Goal: Task Accomplishment & Management: Manage account settings

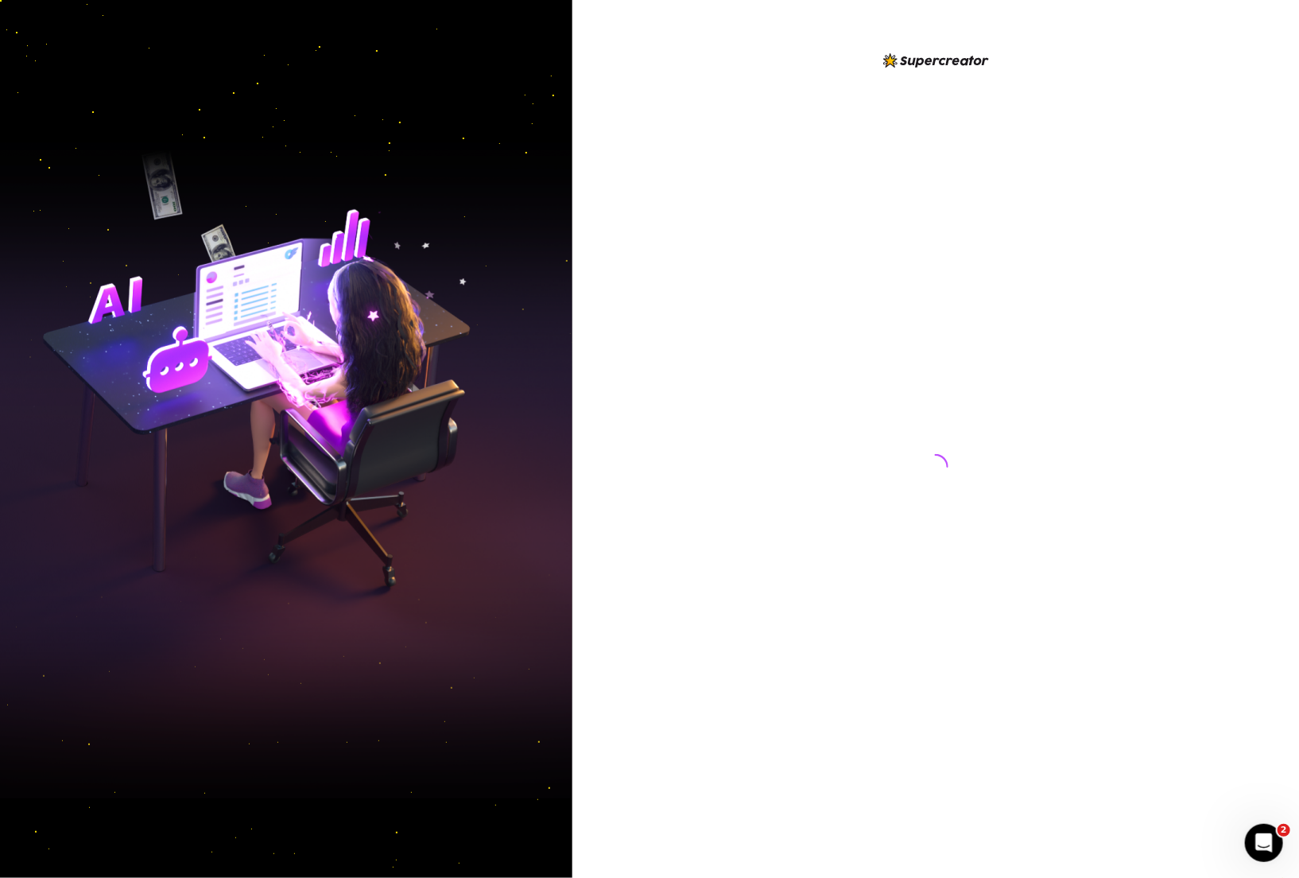
click at [857, 447] on div at bounding box center [936, 452] width 355 height 802
click at [745, 486] on div at bounding box center [936, 439] width 727 height 878
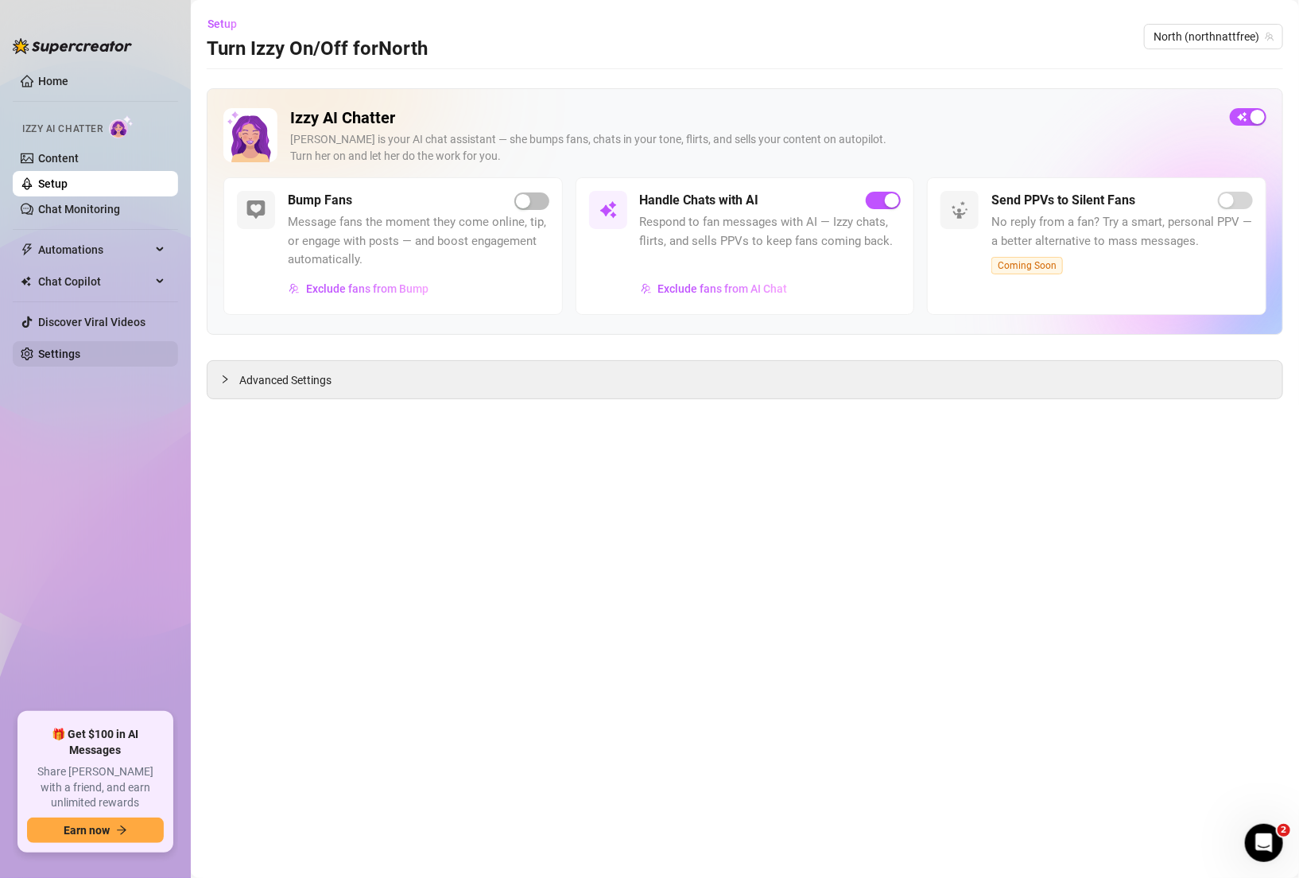
click at [65, 348] on link "Settings" at bounding box center [59, 354] width 42 height 13
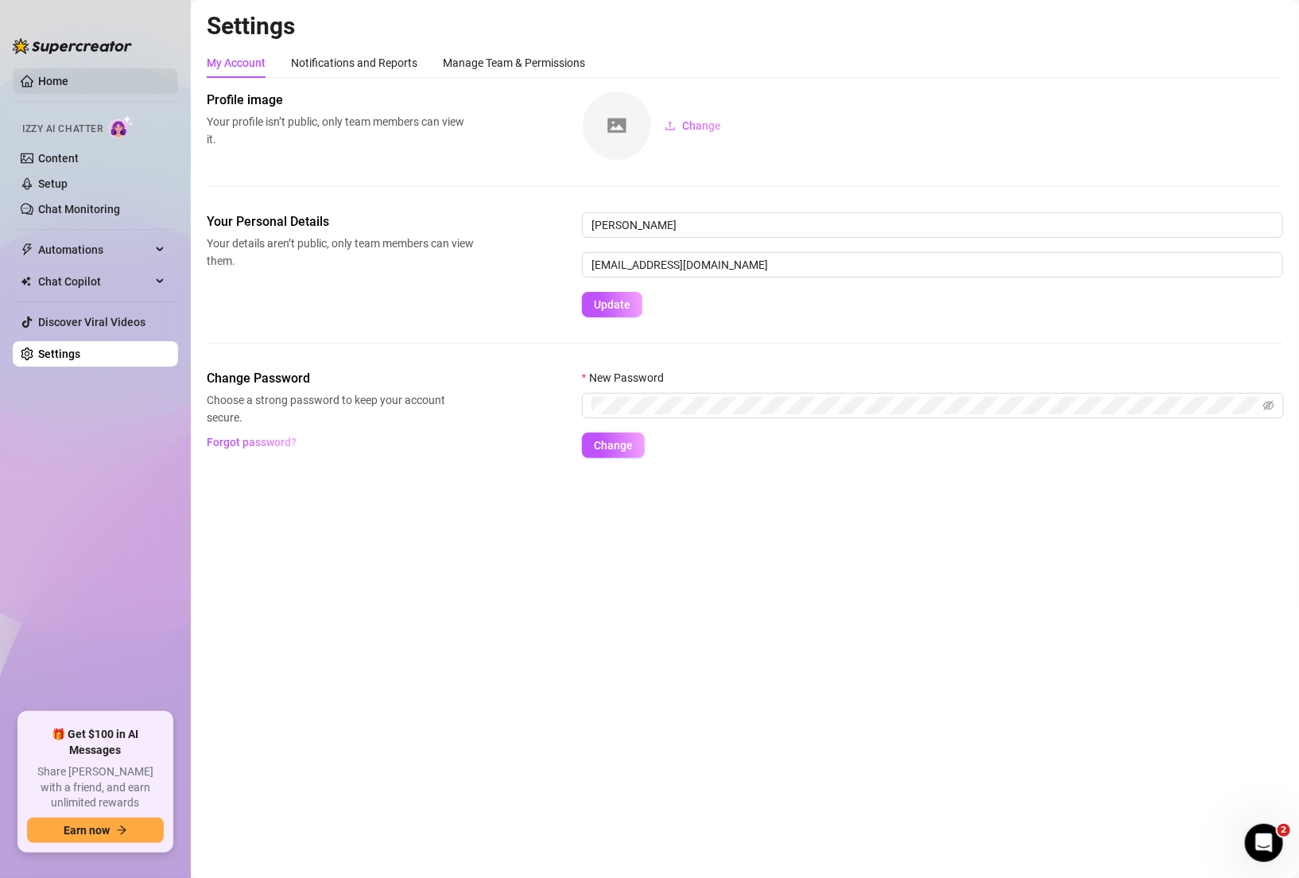
click at [38, 79] on link "Home" at bounding box center [53, 81] width 30 height 13
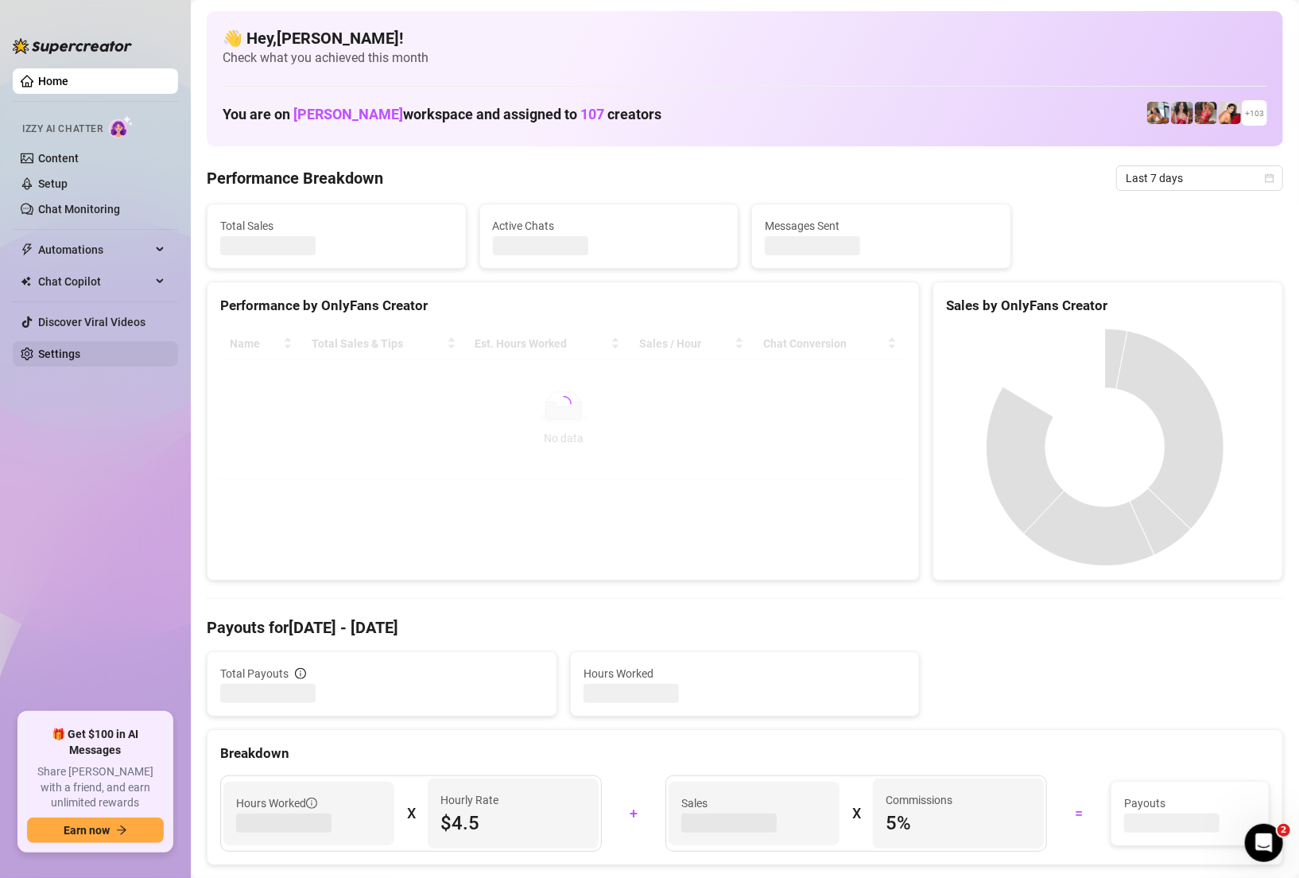
click at [73, 354] on link "Settings" at bounding box center [59, 354] width 42 height 13
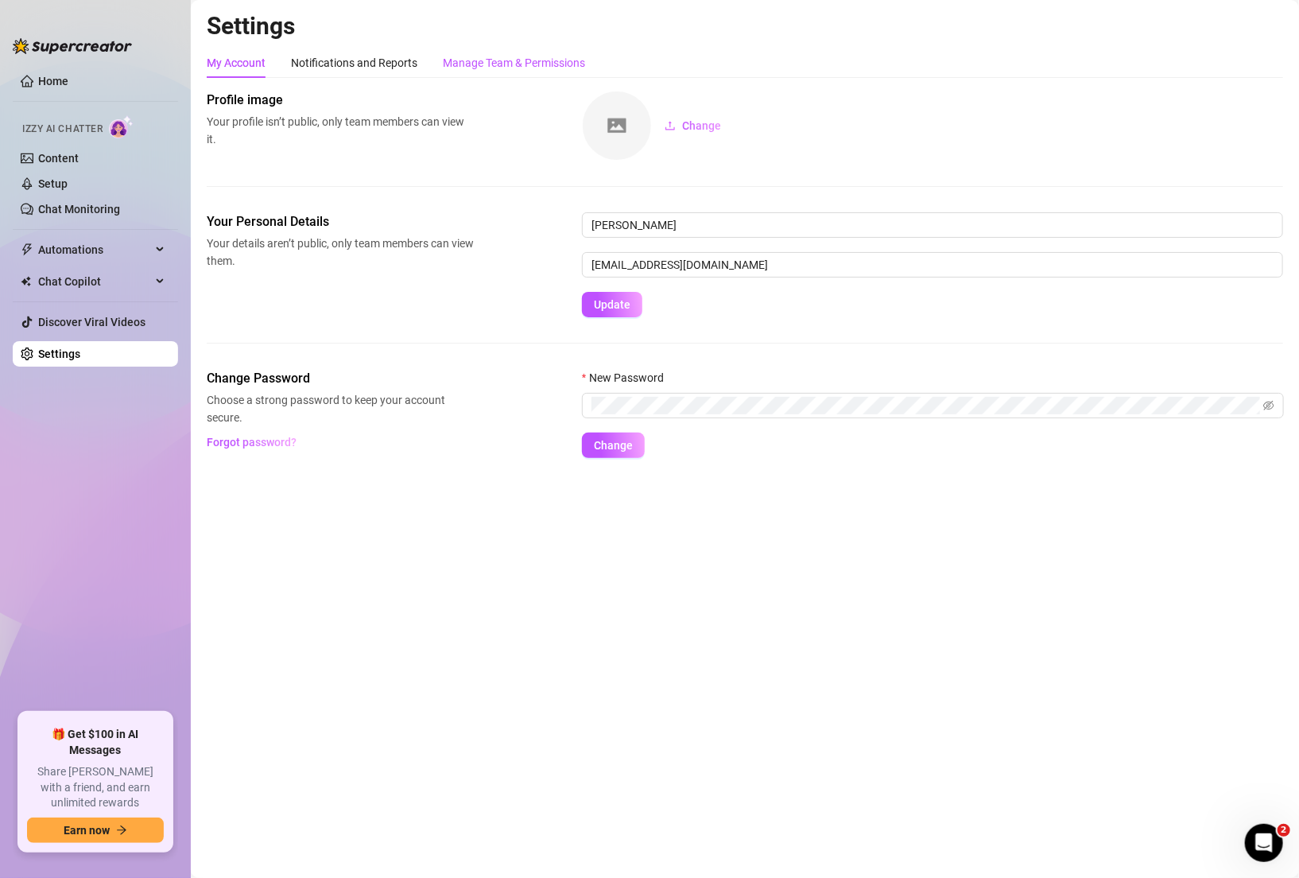
click at [499, 67] on div "Manage Team & Permissions" at bounding box center [514, 62] width 142 height 17
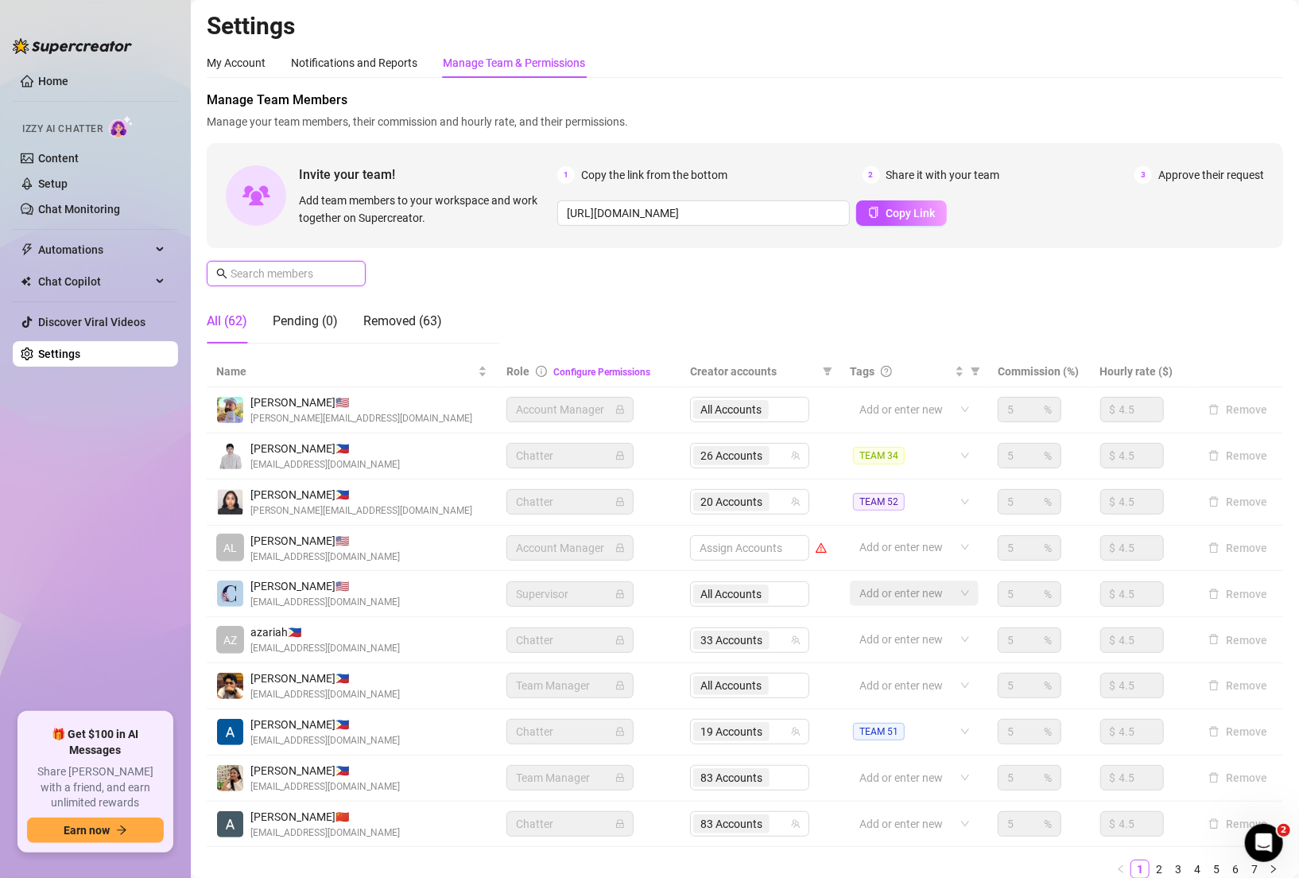
click at [298, 278] on input "text" at bounding box center [287, 273] width 113 height 17
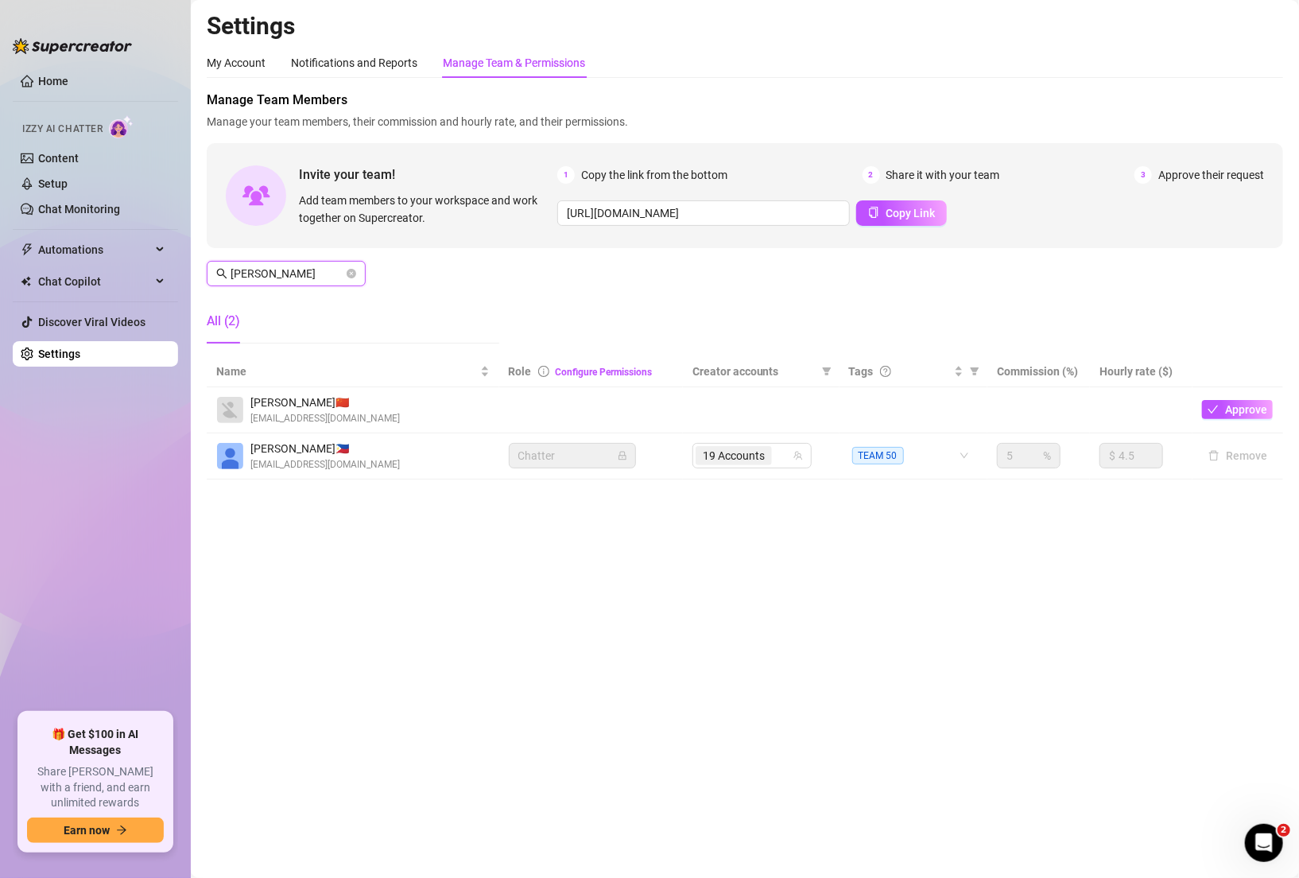
type input "[PERSON_NAME]"
click at [767, 468] on td "19 Accounts" at bounding box center [761, 456] width 157 height 46
click at [767, 463] on span "19 Accounts" at bounding box center [734, 455] width 76 height 19
type input "[PERSON_NAME]"
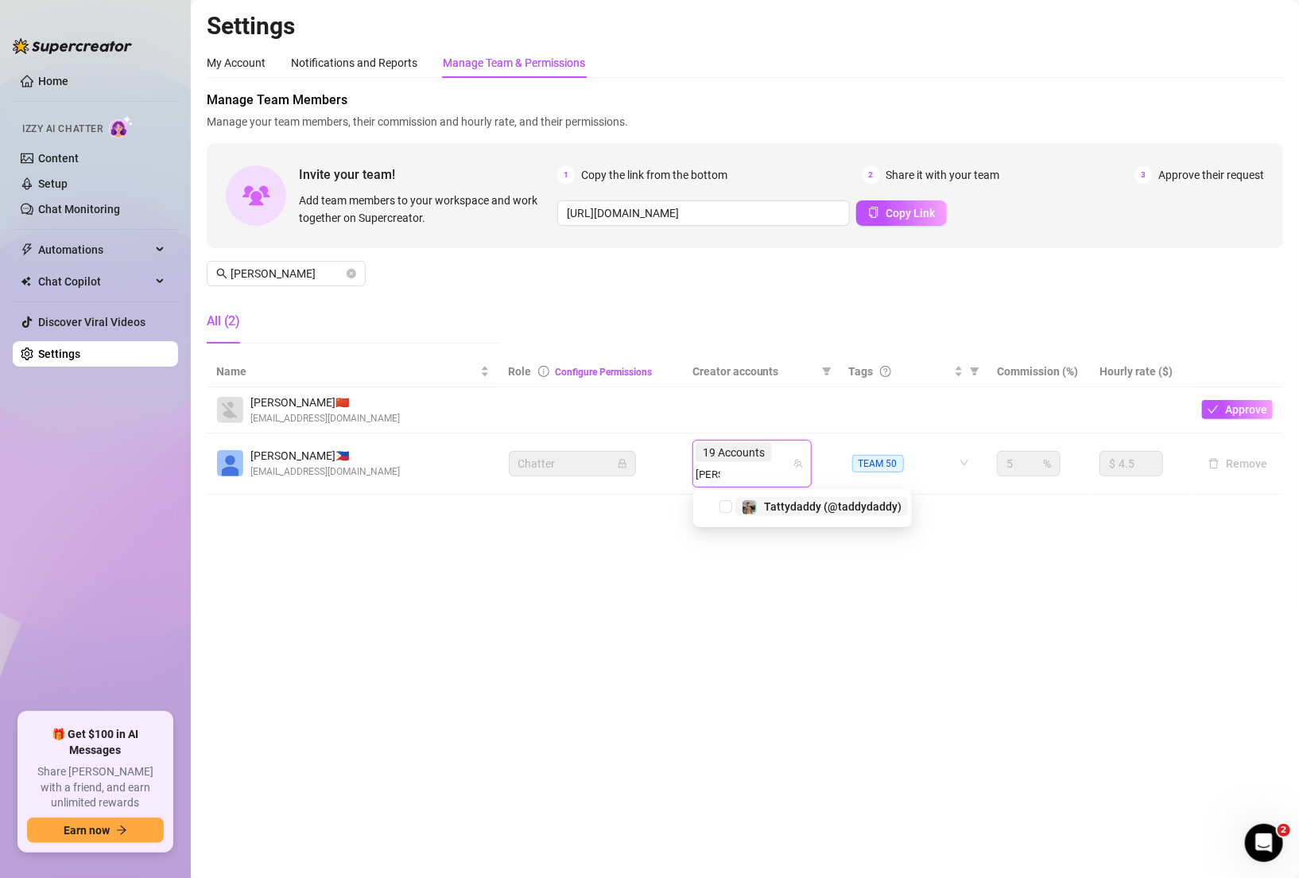
click at [793, 508] on span "Tattydaddy (@taddydaddy)" at bounding box center [833, 506] width 138 height 13
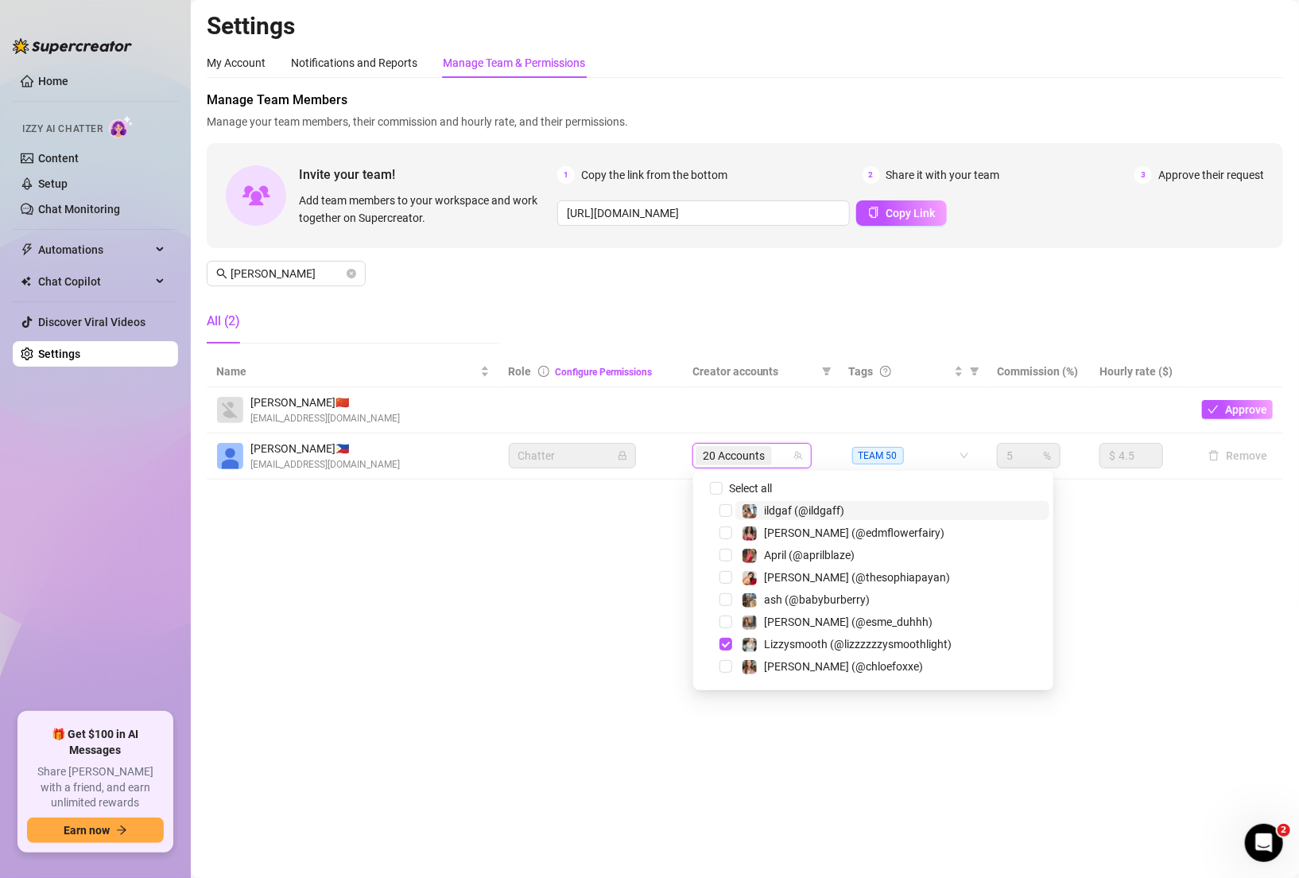
click at [785, 277] on div "Manage Team Members Manage your team members, their commission and hourly rate,…" at bounding box center [745, 224] width 1077 height 266
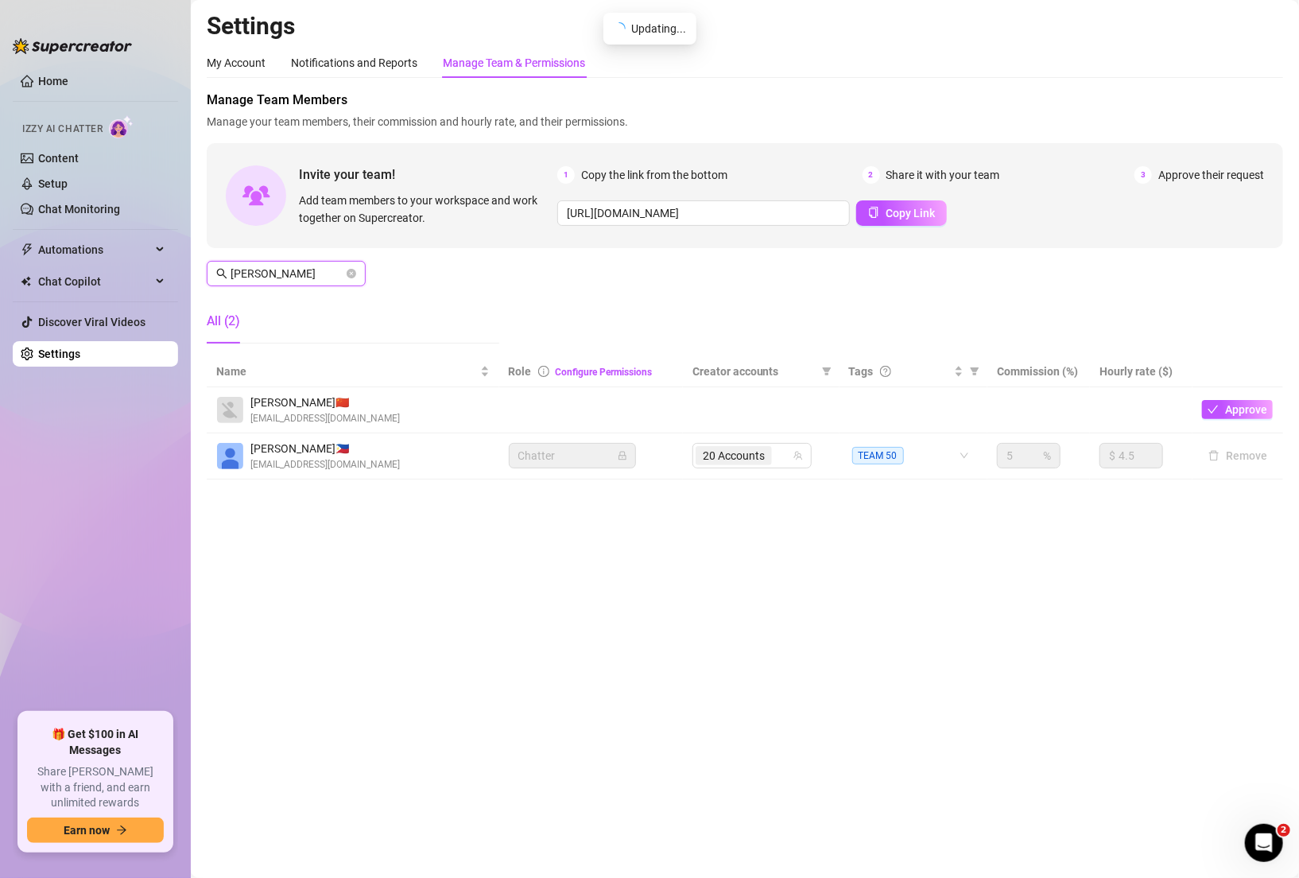
click at [293, 274] on input "[PERSON_NAME]" at bounding box center [287, 273] width 113 height 17
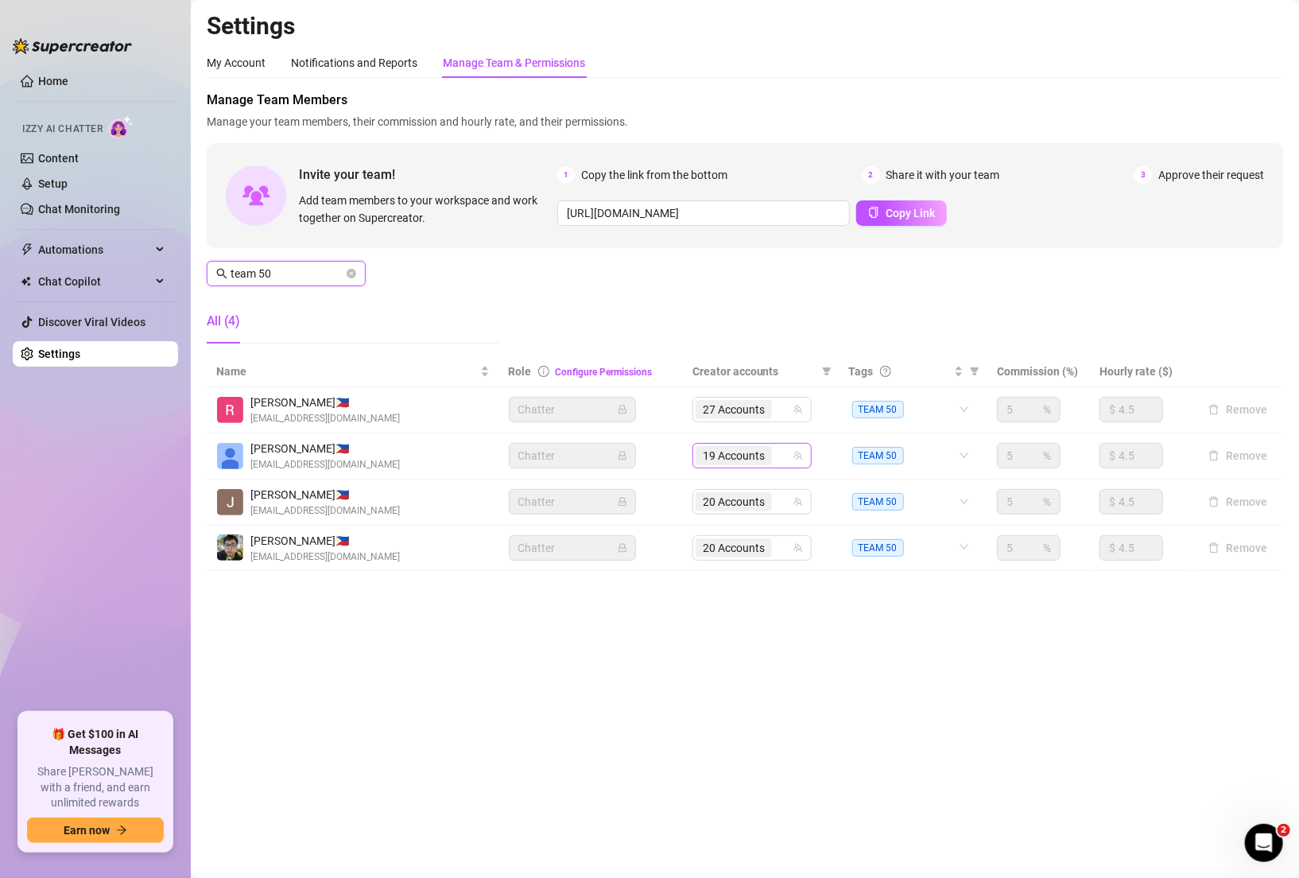
click at [779, 464] on div "19 Accounts" at bounding box center [744, 456] width 96 height 22
type input "team 50"
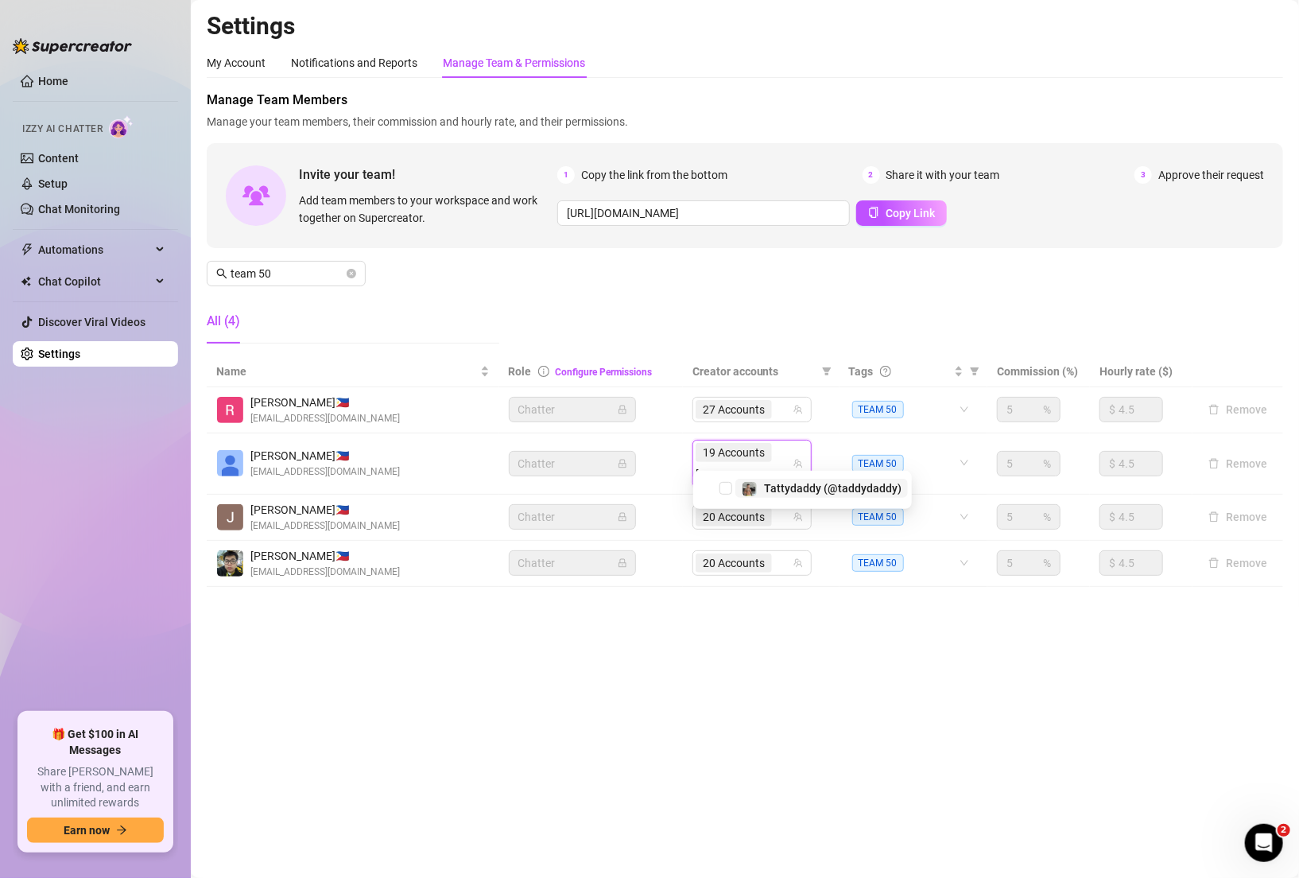
type input "taddy"
click at [845, 507] on span "Tattydaddy (@taddydaddy)" at bounding box center [833, 506] width 138 height 13
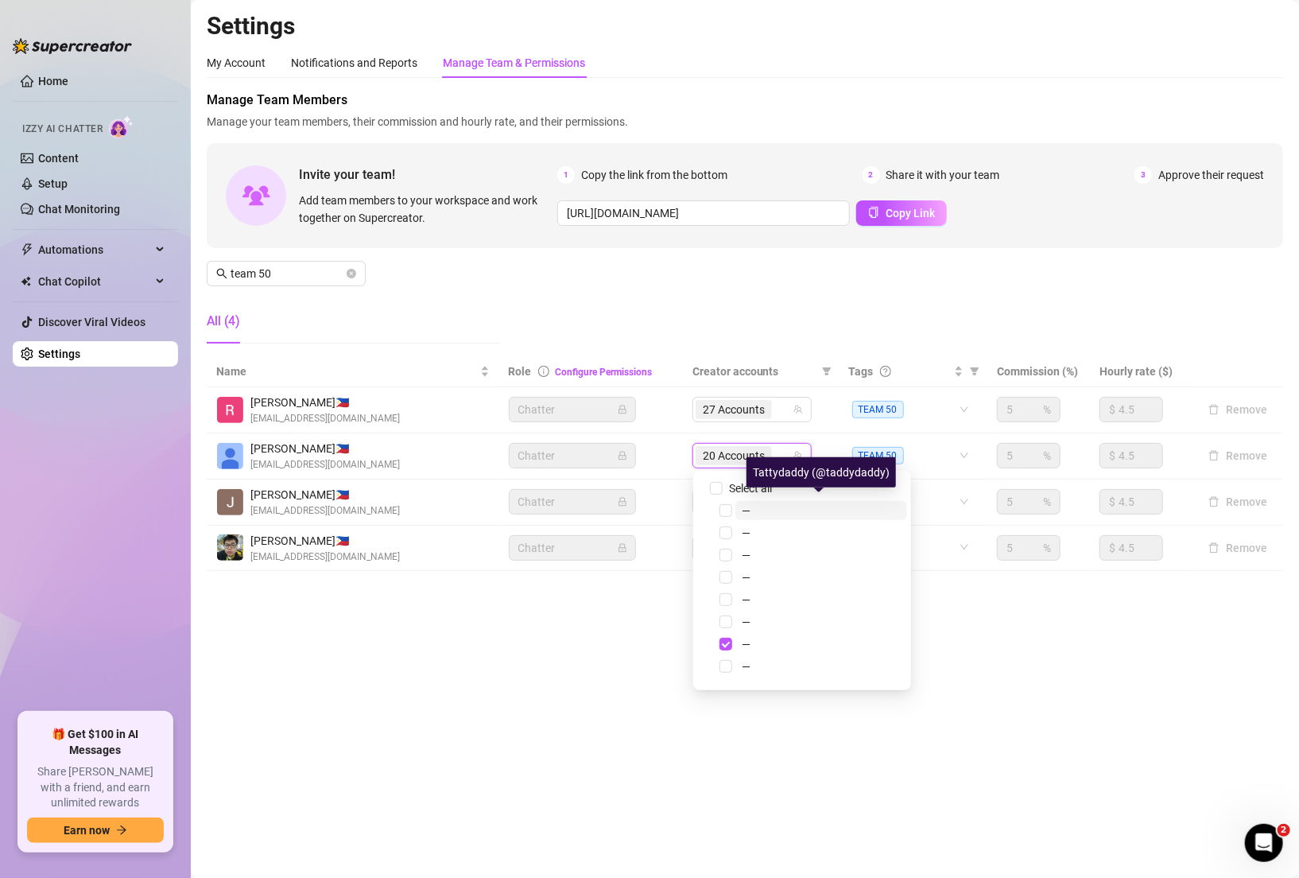
click at [926, 300] on div "Manage Team Members Manage your team members, their commission and hourly rate,…" at bounding box center [745, 224] width 1077 height 266
